Goal: Navigation & Orientation: Find specific page/section

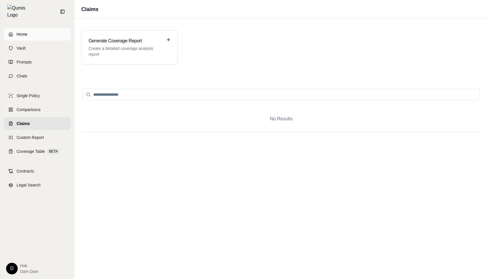
click at [23, 31] on span "Home" at bounding box center [22, 34] width 11 height 6
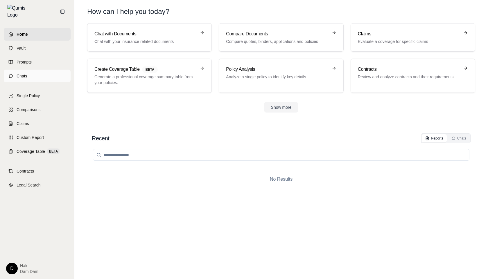
click at [37, 73] on link "Chats" at bounding box center [37, 76] width 67 height 13
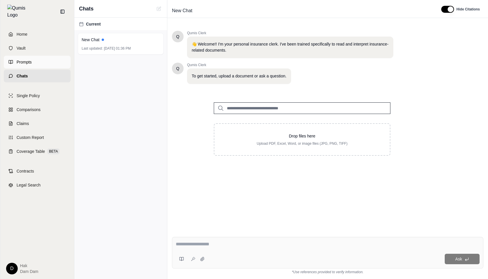
click at [19, 59] on span "Prompts" at bounding box center [24, 62] width 15 height 6
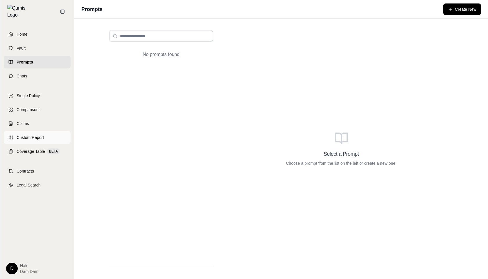
click at [33, 135] on span "Custom Report" at bounding box center [30, 138] width 27 height 6
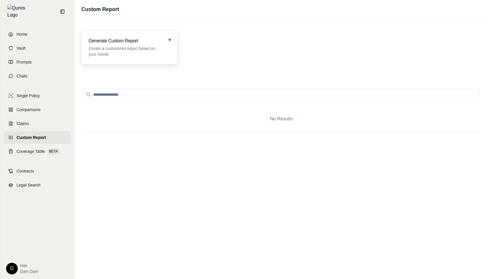
click at [115, 38] on h3 "Generate Custom Report" at bounding box center [126, 40] width 74 height 7
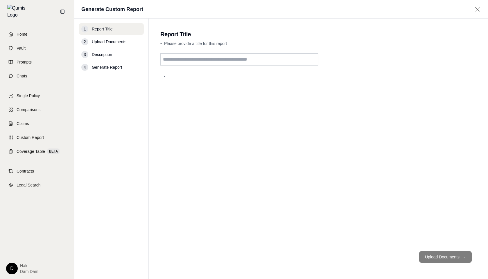
click at [109, 43] on span "Upload Documents" at bounding box center [109, 42] width 35 height 6
click at [20, 45] on span "Vault" at bounding box center [21, 48] width 9 height 6
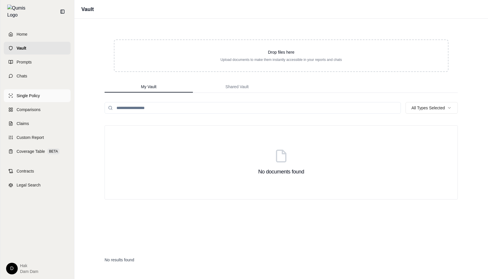
click at [25, 93] on span "Single Policy" at bounding box center [28, 96] width 23 height 6
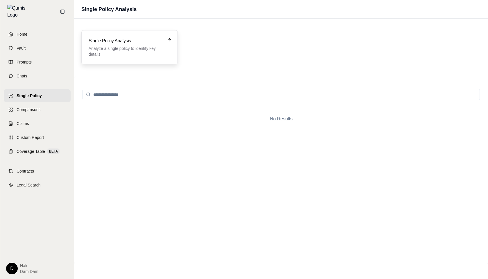
click at [112, 44] on h3 "Single Policy Analysis" at bounding box center [126, 40] width 74 height 7
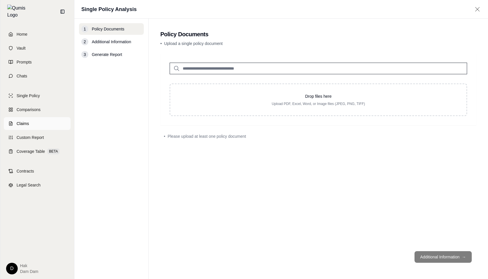
click at [23, 124] on link "Claims" at bounding box center [37, 123] width 67 height 13
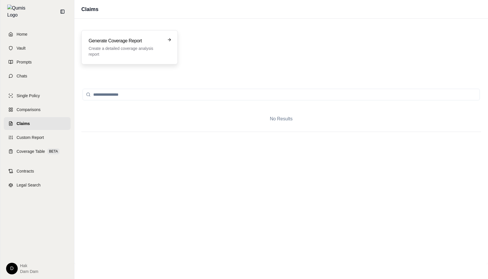
click at [113, 49] on p "Create a detailed coverage analysis report" at bounding box center [126, 52] width 74 height 12
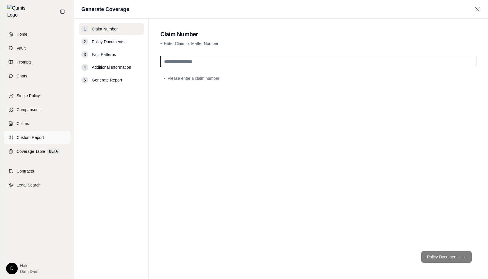
click at [27, 136] on span "Custom Report" at bounding box center [30, 138] width 27 height 6
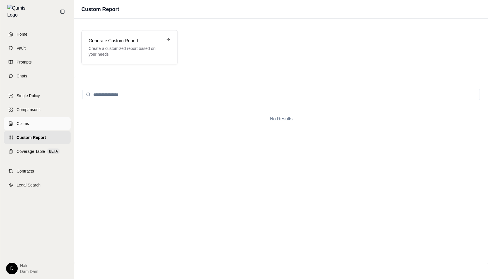
click at [25, 117] on link "Claims" at bounding box center [37, 123] width 67 height 13
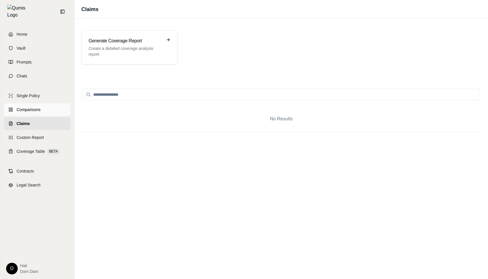
click at [31, 110] on link "Comparisons" at bounding box center [37, 109] width 67 height 13
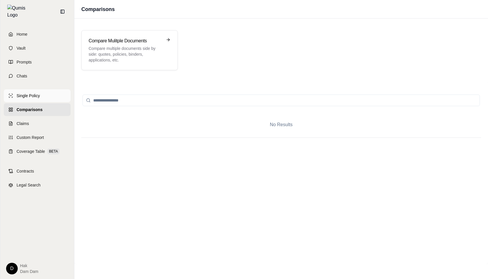
click at [33, 94] on span "Single Policy" at bounding box center [28, 96] width 23 height 6
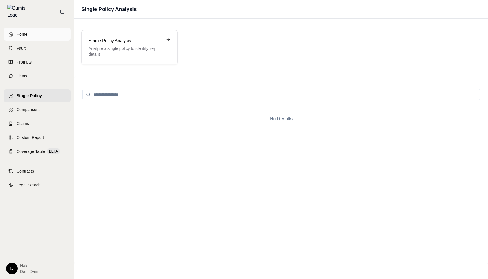
click at [22, 36] on link "Home" at bounding box center [37, 34] width 67 height 13
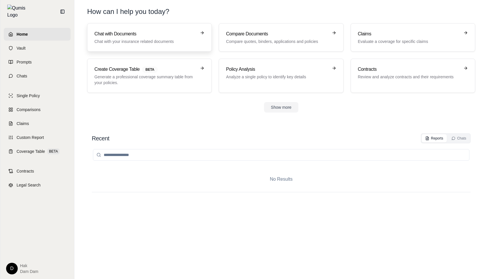
click at [133, 48] on link "Chat with Documents Chat with your insurance related documents" at bounding box center [149, 37] width 124 height 28
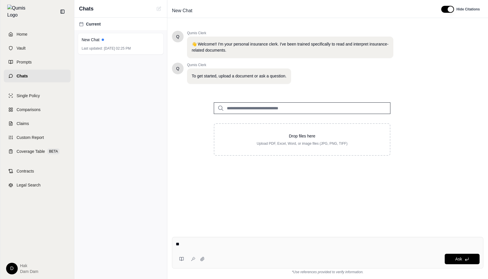
type textarea "*"
click at [23, 32] on span "Home" at bounding box center [22, 34] width 11 height 6
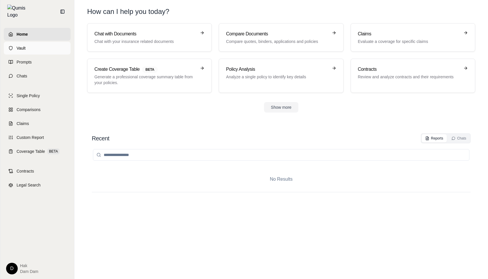
click at [22, 45] on span "Vault" at bounding box center [21, 48] width 9 height 6
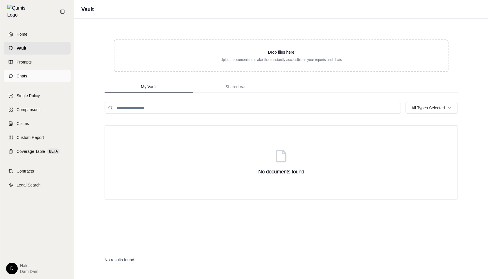
click at [25, 73] on span "Chats" at bounding box center [22, 76] width 11 height 6
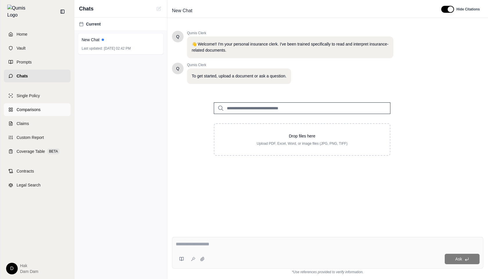
click at [30, 107] on span "Comparisons" at bounding box center [29, 110] width 24 height 6
